Goal: Information Seeking & Learning: Learn about a topic

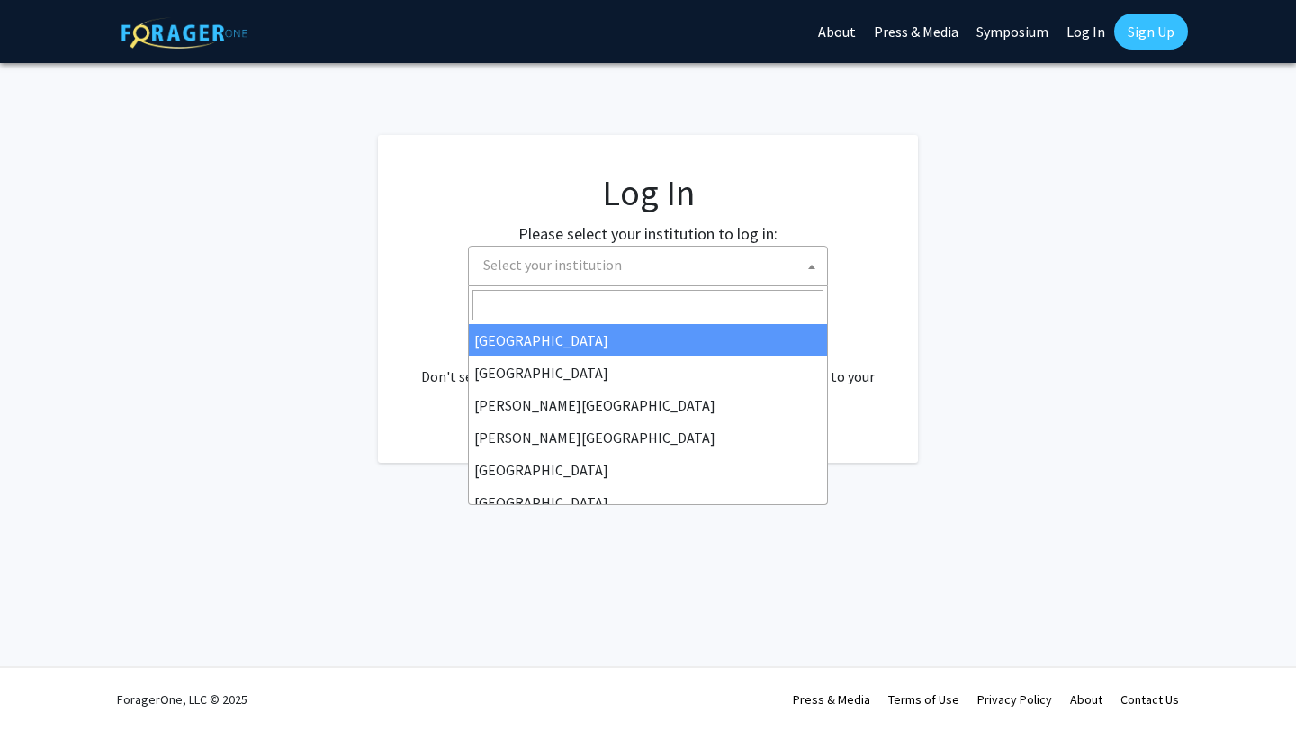
click at [651, 263] on span "Select your institution" at bounding box center [651, 265] width 351 height 37
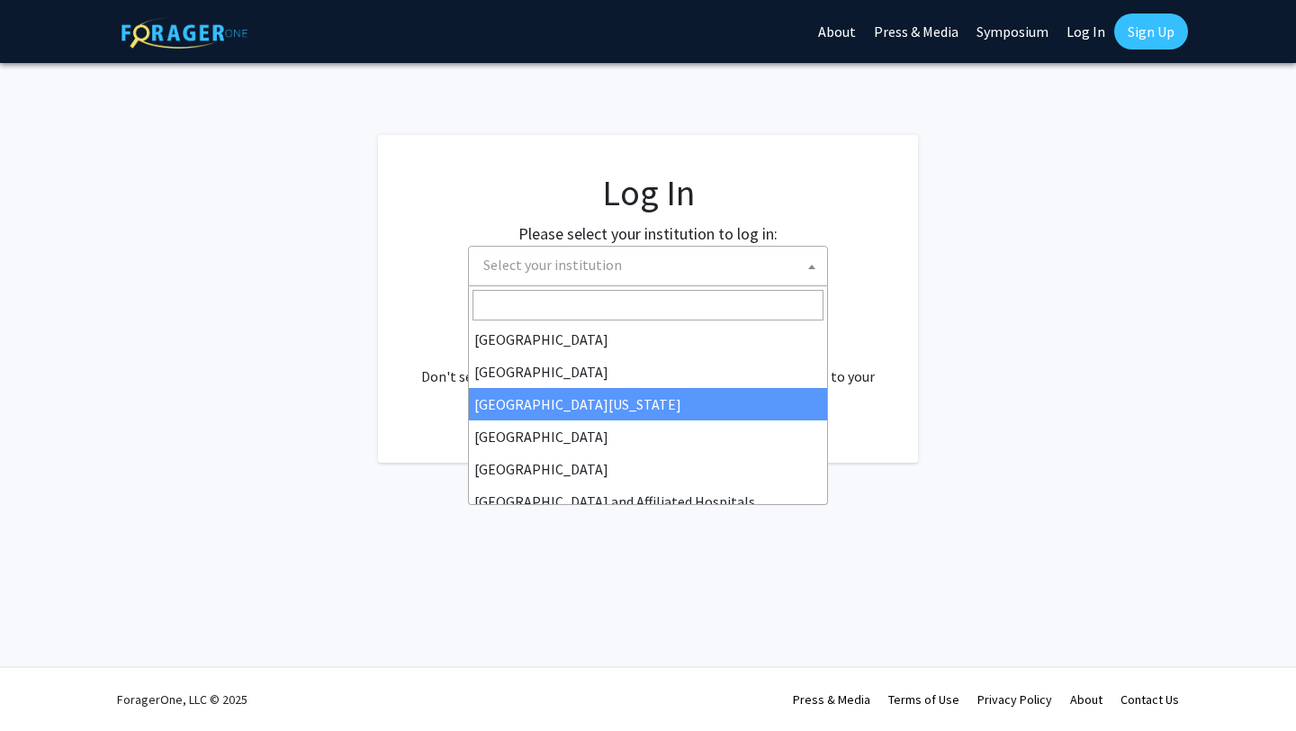
scroll to position [131, 0]
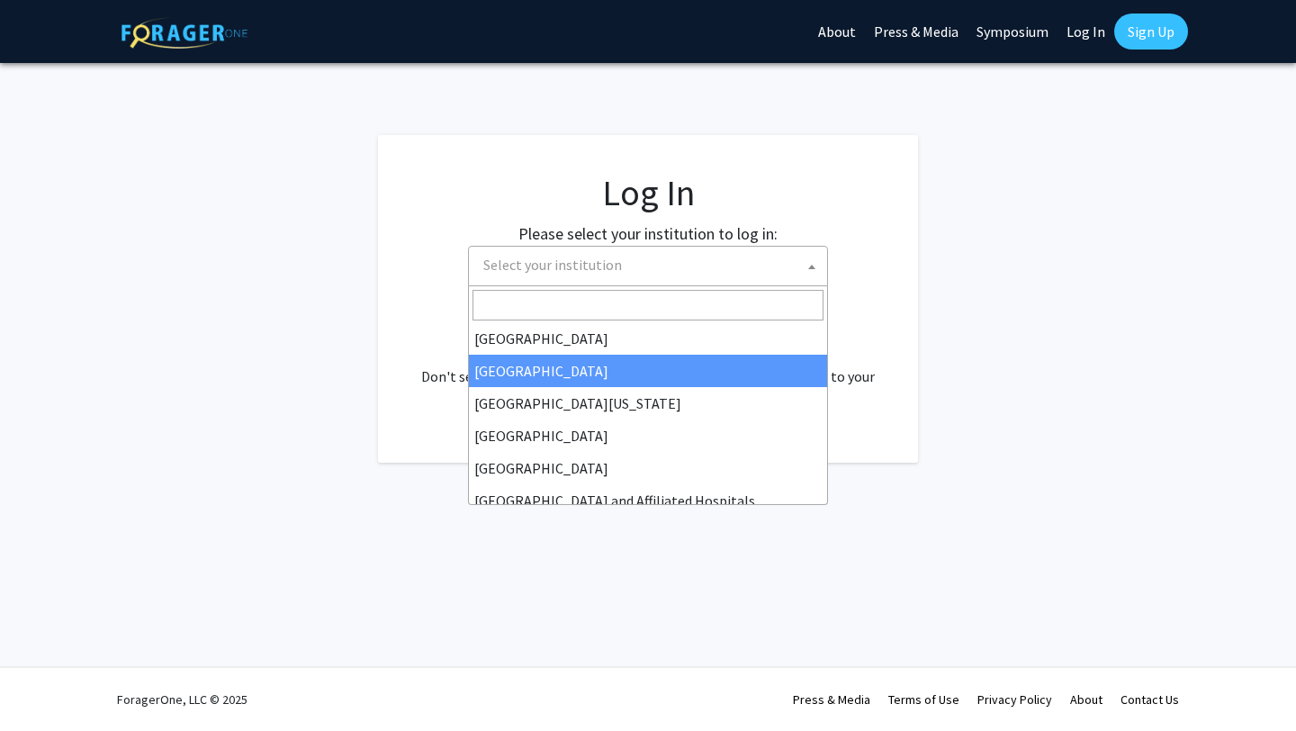
select select "17"
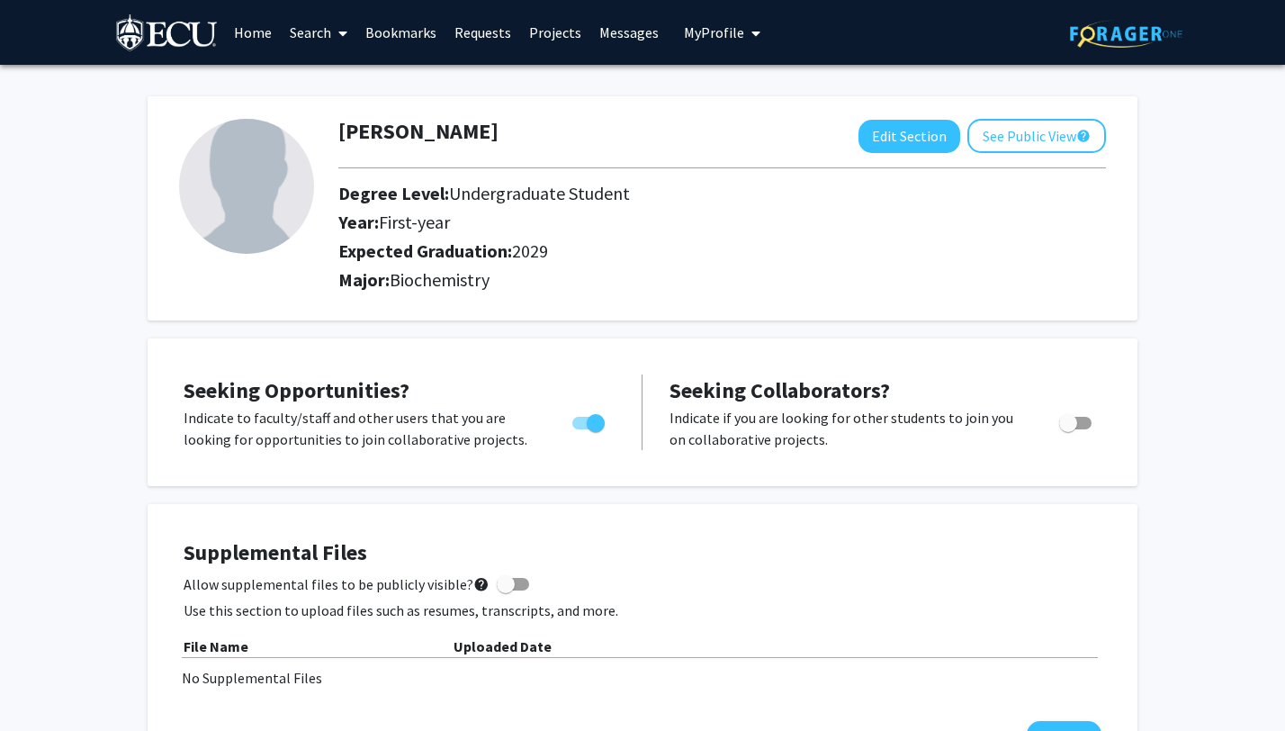
click at [314, 29] on link "Search" at bounding box center [319, 32] width 76 height 63
click at [539, 36] on link "Projects" at bounding box center [555, 32] width 70 height 63
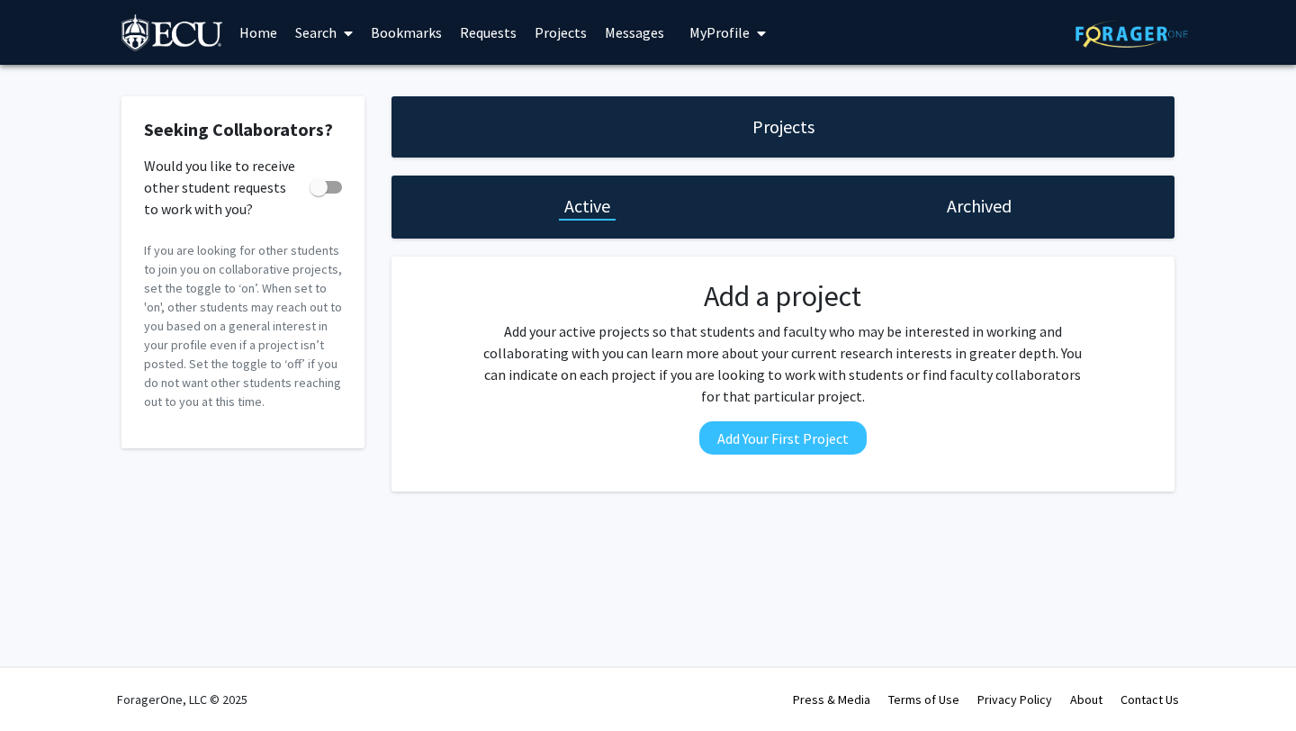
click at [315, 31] on link "Search" at bounding box center [324, 32] width 76 height 63
click at [320, 86] on span "Faculty/Staff" at bounding box center [352, 83] width 132 height 36
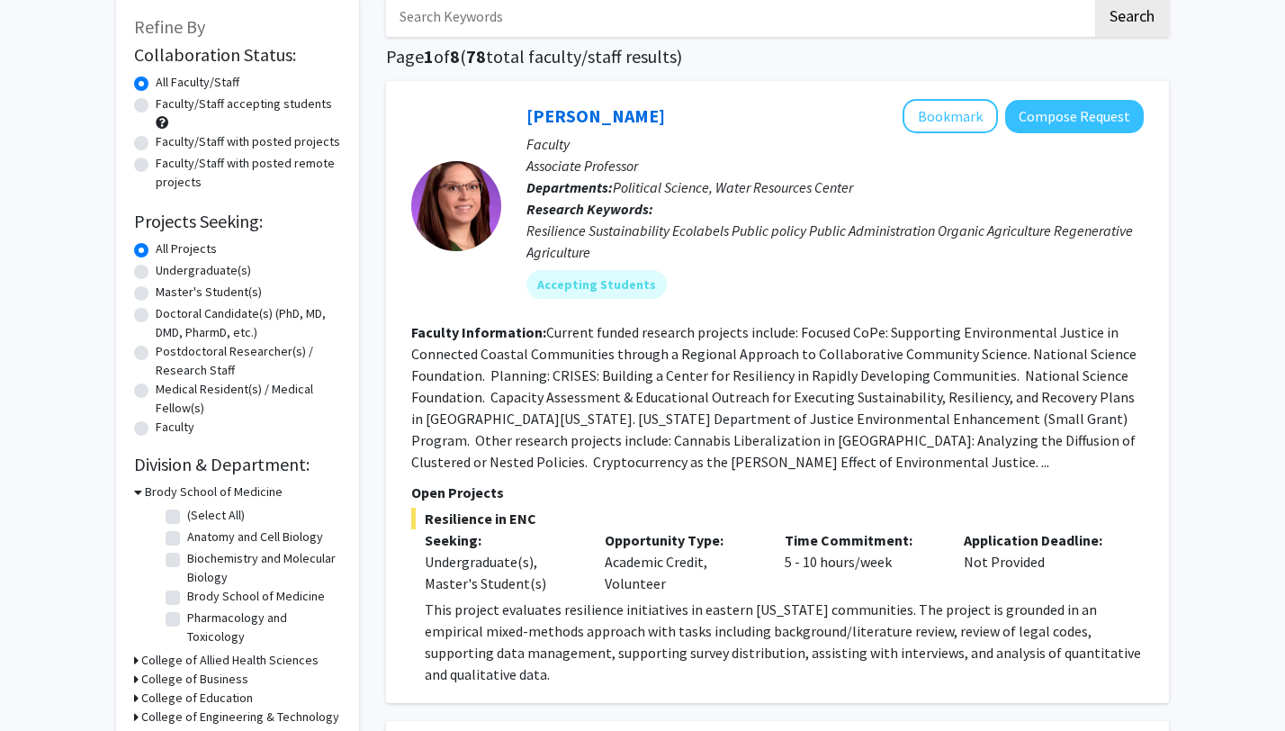
scroll to position [105, 0]
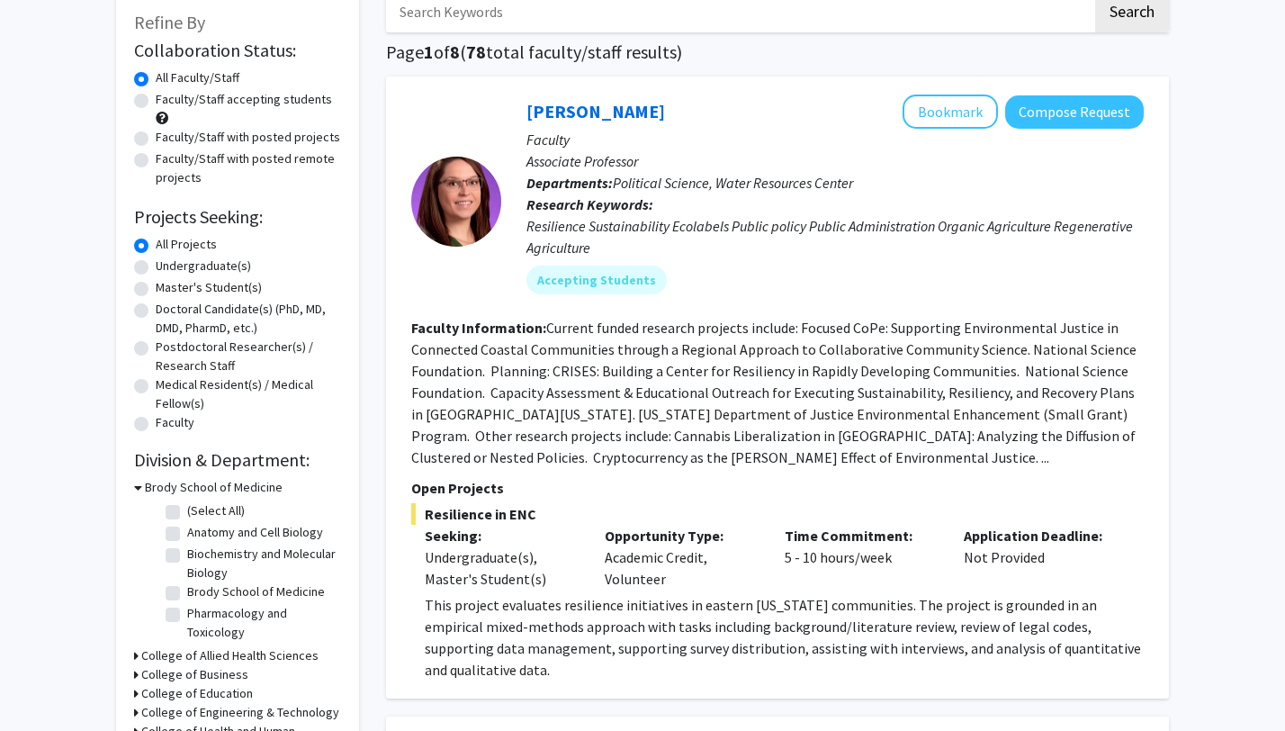
click at [187, 510] on label "(Select All)" at bounding box center [216, 510] width 58 height 19
click at [187, 510] on input "(Select All)" at bounding box center [193, 507] width 12 height 12
checkbox input "true"
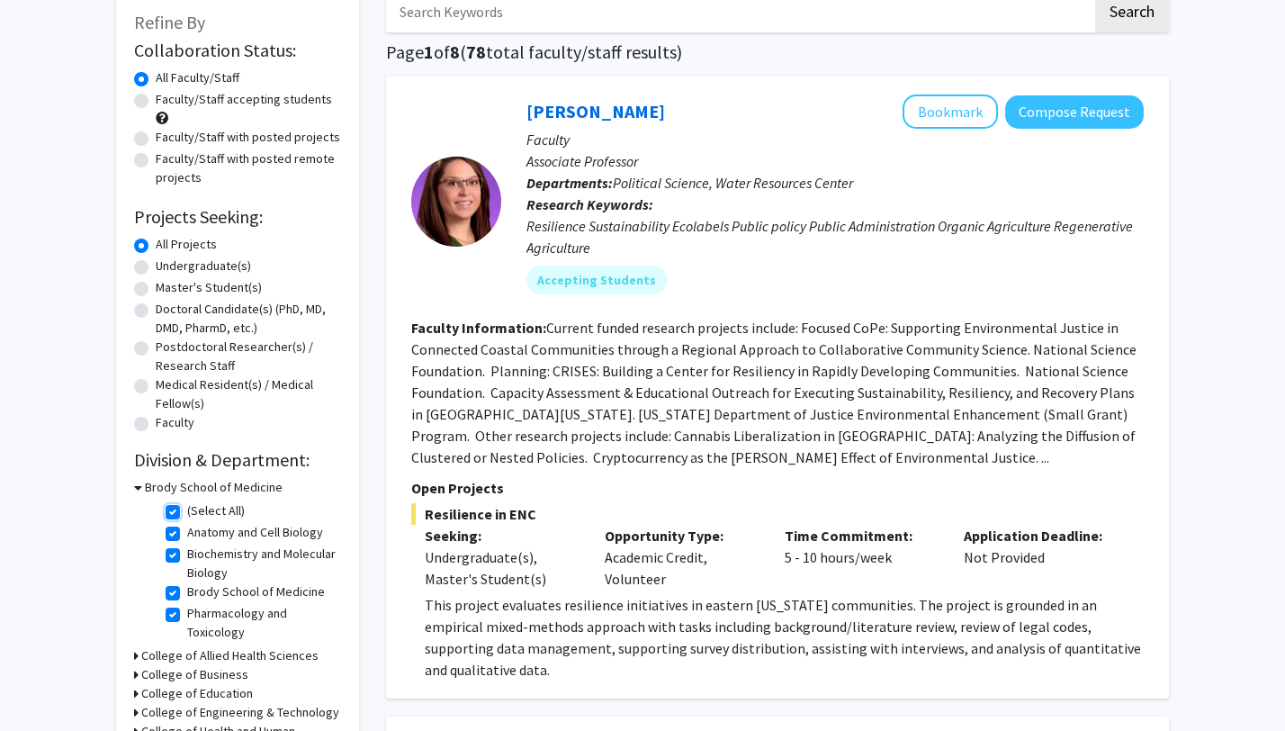
checkbox input "true"
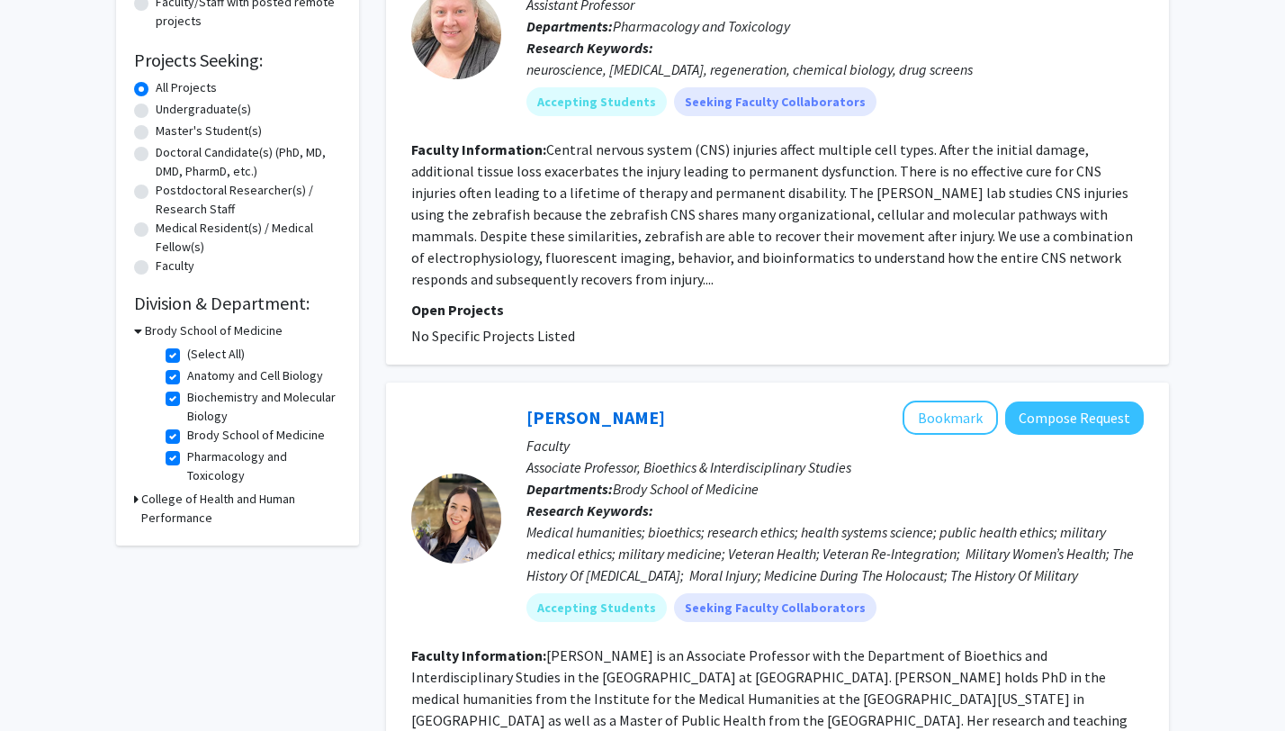
scroll to position [416, 0]
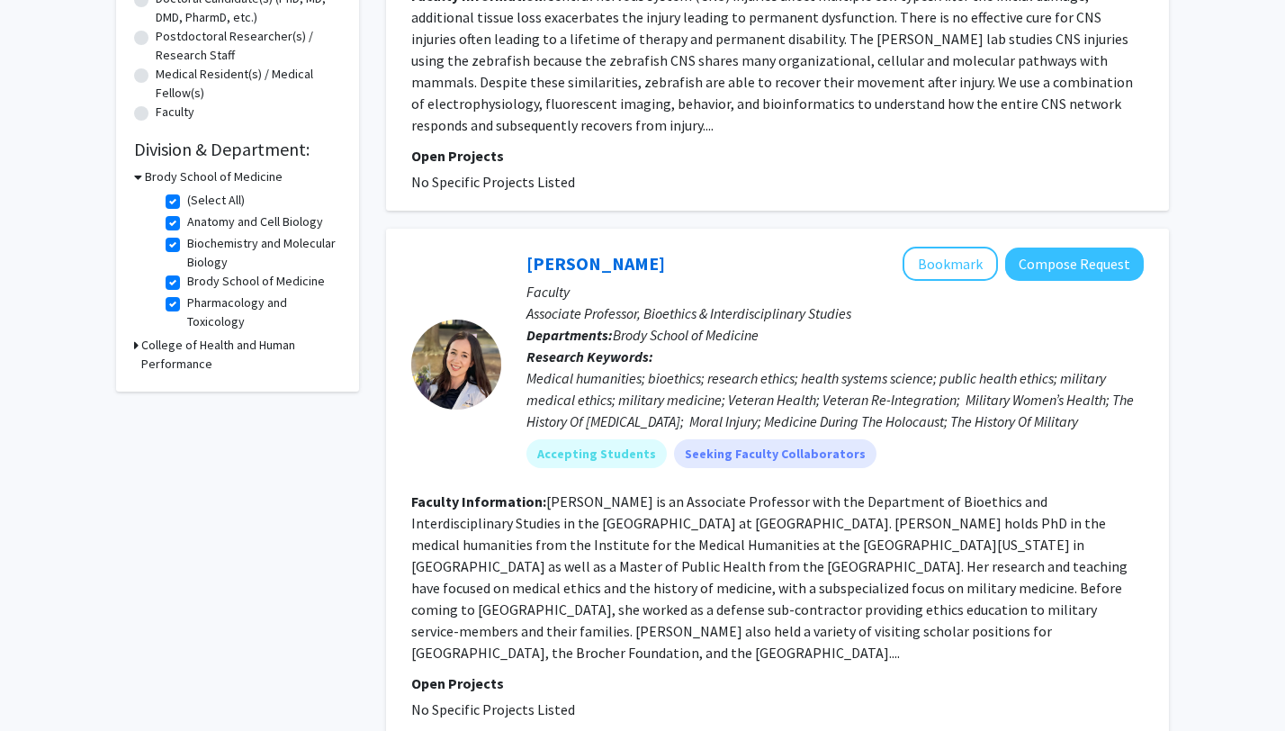
click at [193, 352] on h3 "College of Health and Human Performance" at bounding box center [241, 355] width 200 height 38
click at [193, 351] on h3 "College of Health and Human Performance" at bounding box center [243, 355] width 196 height 38
click at [193, 351] on h3 "College of Health and Human Performance" at bounding box center [241, 355] width 200 height 38
click at [192, 393] on label "Department of Kinesiology" at bounding box center [259, 387] width 145 height 19
click at [192, 390] on input "Department of Kinesiology" at bounding box center [193, 384] width 12 height 12
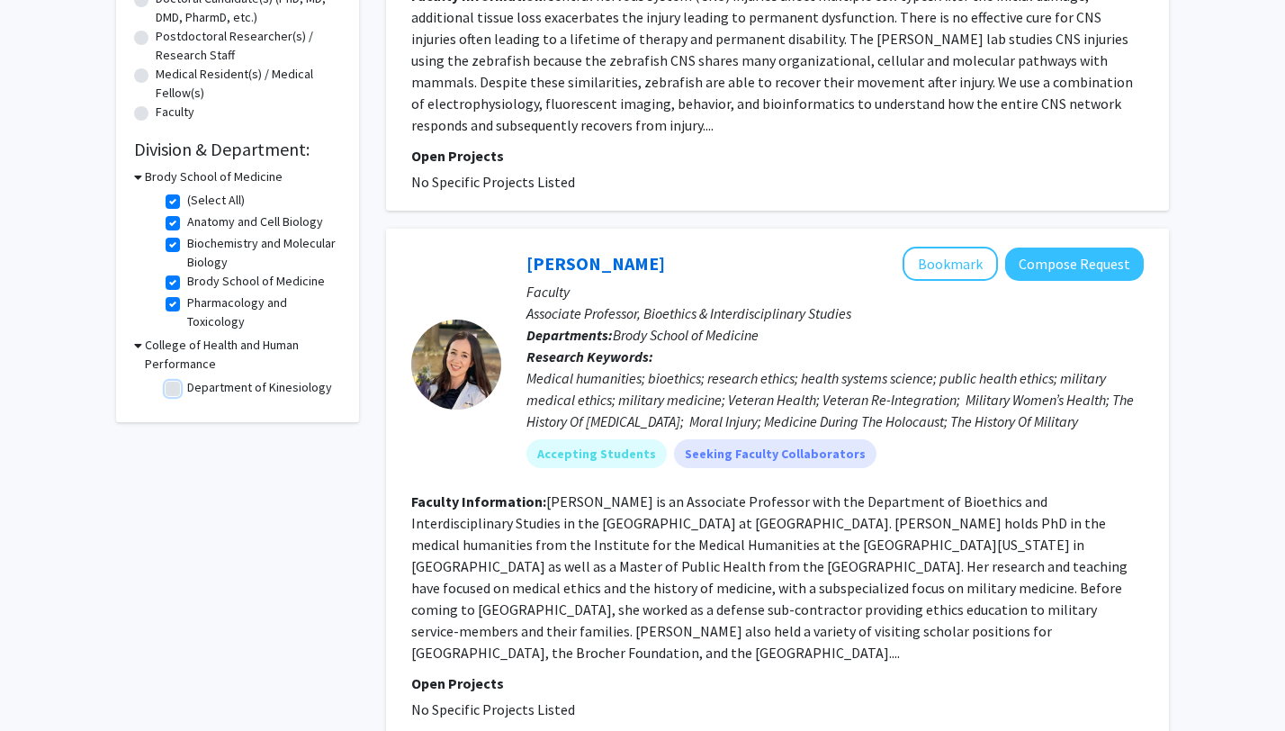
checkbox input "true"
